Goal: Find contact information: Find contact information

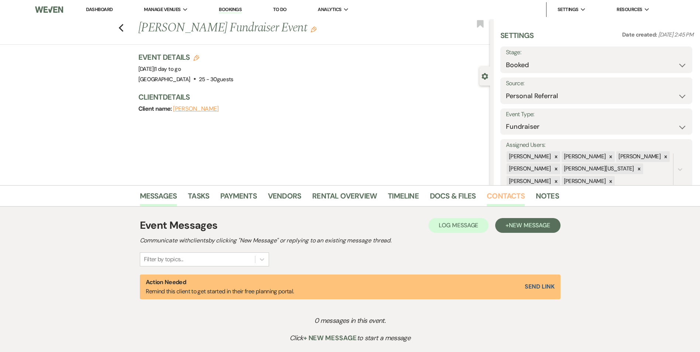
click at [498, 197] on link "Contacts" at bounding box center [506, 198] width 38 height 16
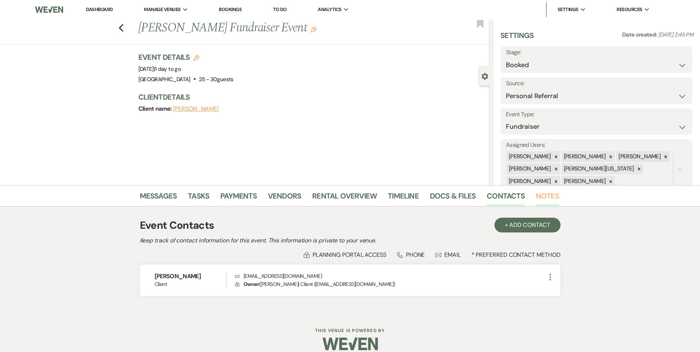
click at [536, 197] on link "Notes" at bounding box center [547, 198] width 23 height 16
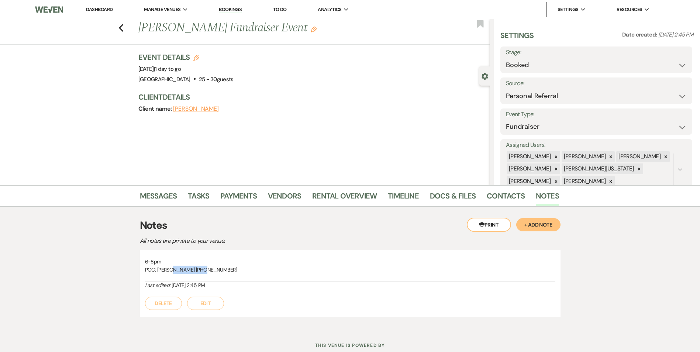
drag, startPoint x: 173, startPoint y: 268, endPoint x: 209, endPoint y: 266, distance: 36.2
click at [209, 266] on p "POC: [PERSON_NAME] [PHONE_NUMBER]" at bounding box center [350, 270] width 410 height 8
copy p "[PHONE_NUMBER]"
